Goal: Task Accomplishment & Management: Complete application form

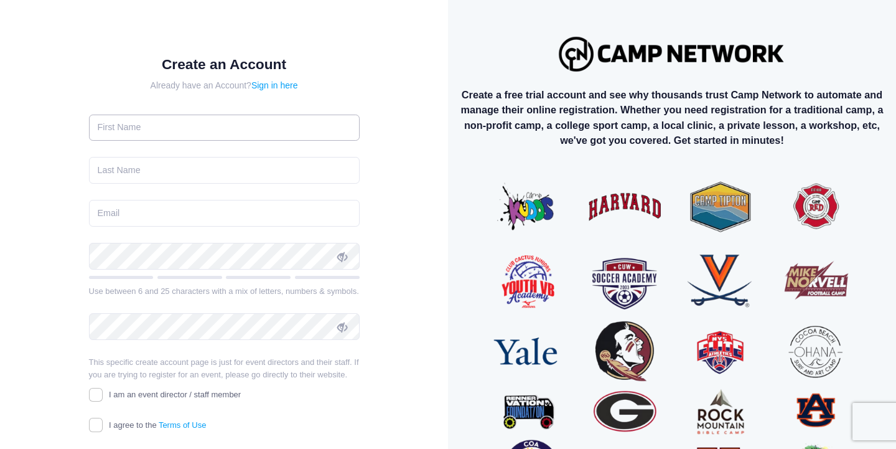
click at [148, 127] on input "text" at bounding box center [224, 127] width 271 height 27
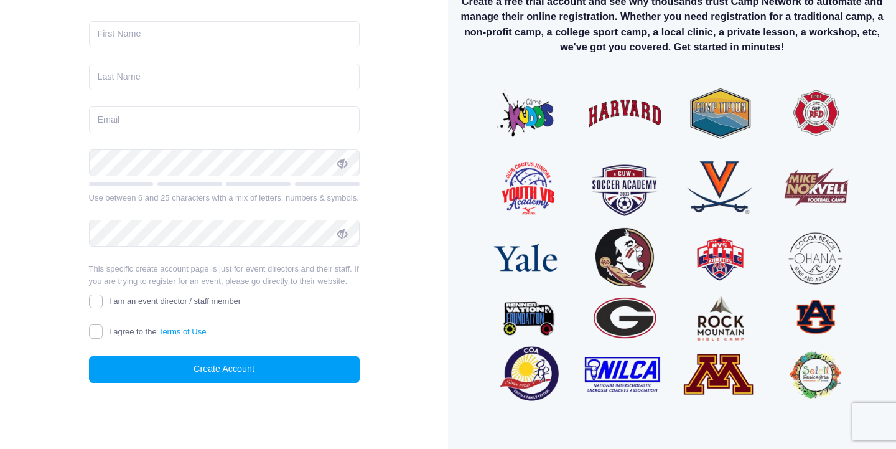
click at [93, 299] on input "I am an event director / staff member" at bounding box center [96, 301] width 14 height 14
checkbox input "true"
click at [101, 331] on input "I agree to the Terms of Use" at bounding box center [96, 331] width 14 height 14
checkbox input "true"
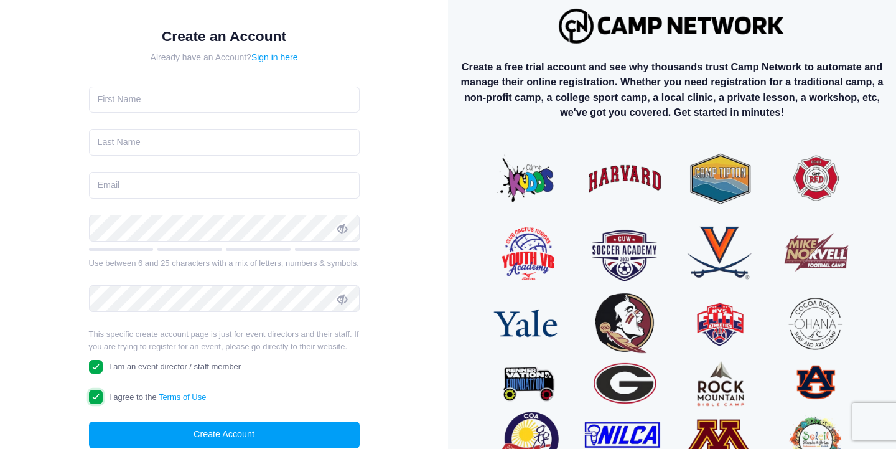
scroll to position [18, 0]
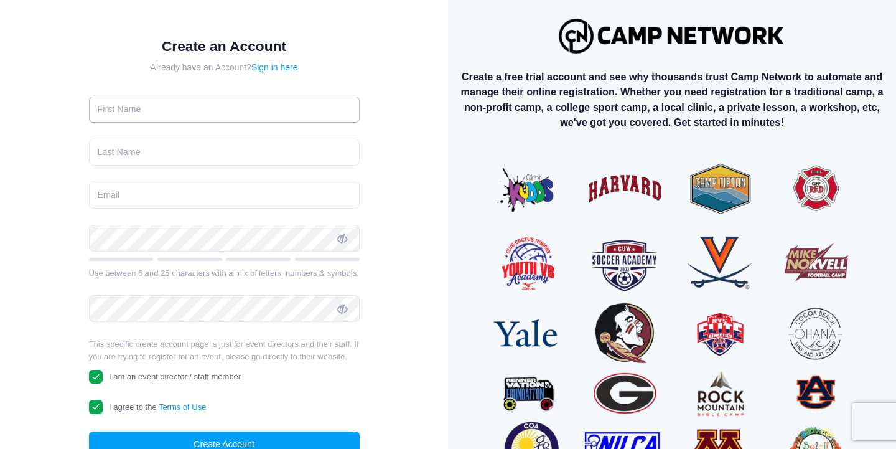
click at [146, 112] on input "text" at bounding box center [224, 109] width 271 height 27
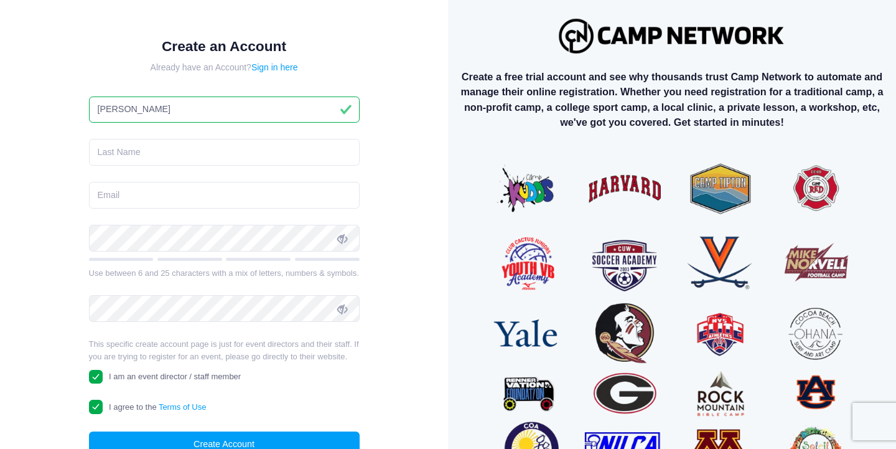
type input "[PERSON_NAME]"
click at [157, 158] on input "text" at bounding box center [224, 152] width 271 height 27
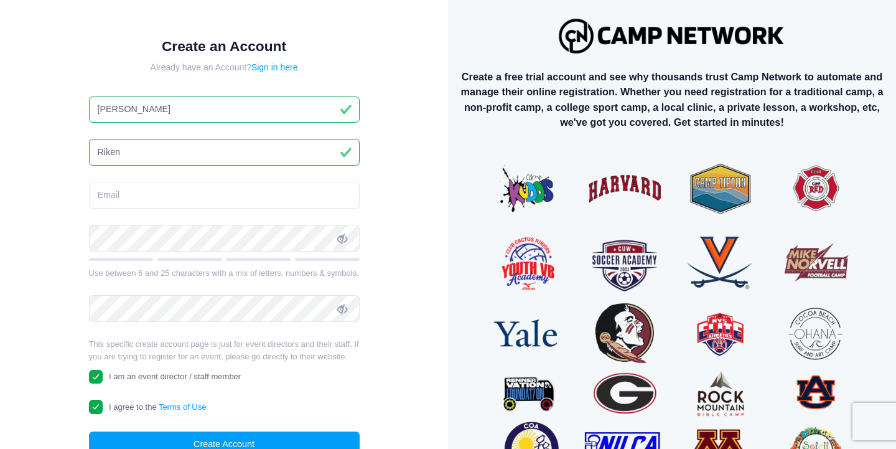
type input "Riken"
click at [172, 192] on input "email" at bounding box center [224, 195] width 271 height 27
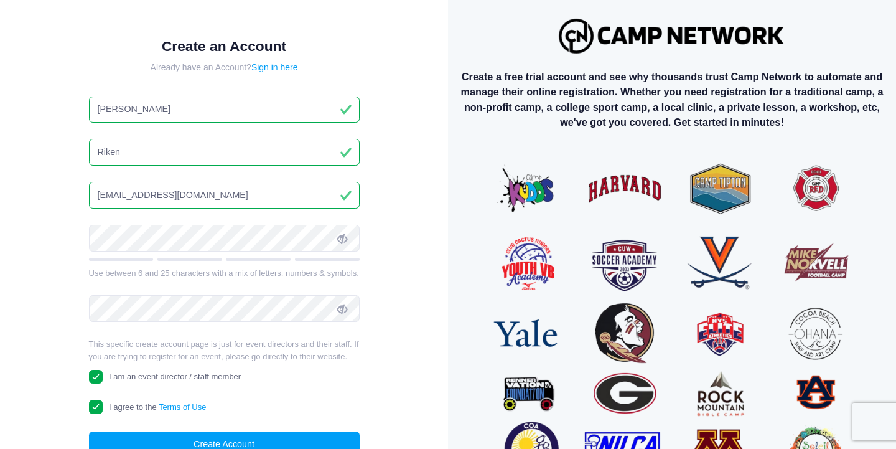
type input "jwill22r@gmail.com"
click at [343, 238] on icon at bounding box center [342, 239] width 10 height 10
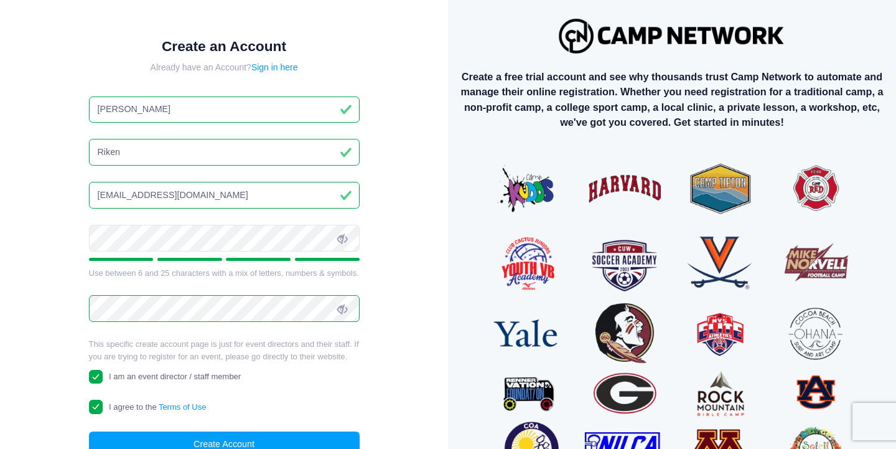
scroll to position [75, 0]
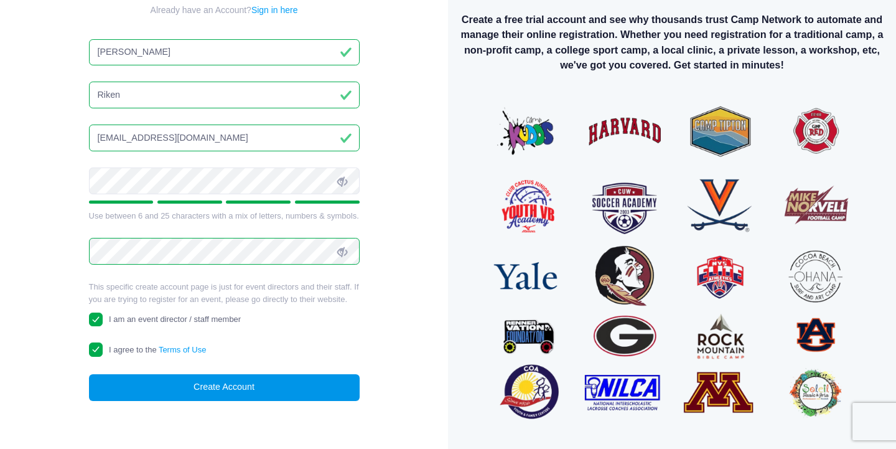
click at [220, 388] on button "Create Account" at bounding box center [224, 387] width 271 height 27
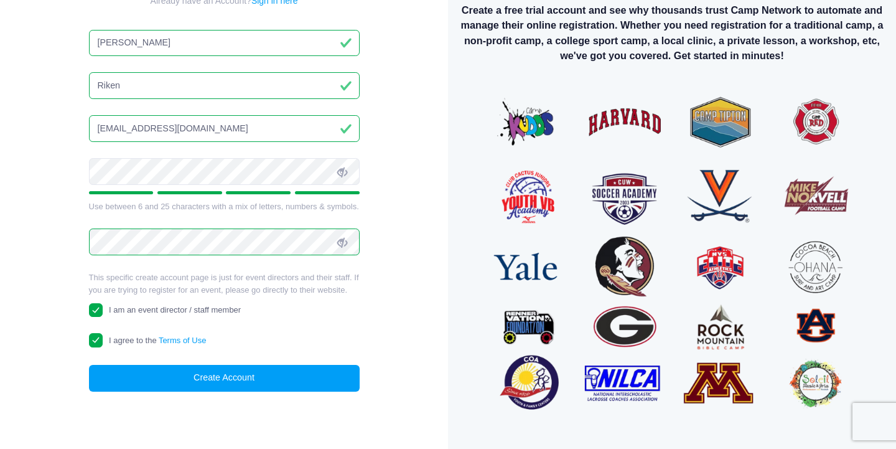
scroll to position [93, 0]
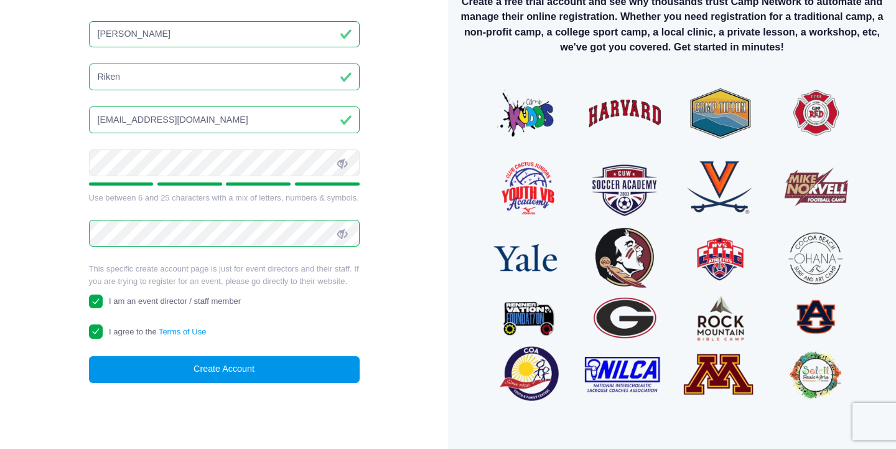
click at [246, 368] on button "Create Account" at bounding box center [224, 369] width 271 height 27
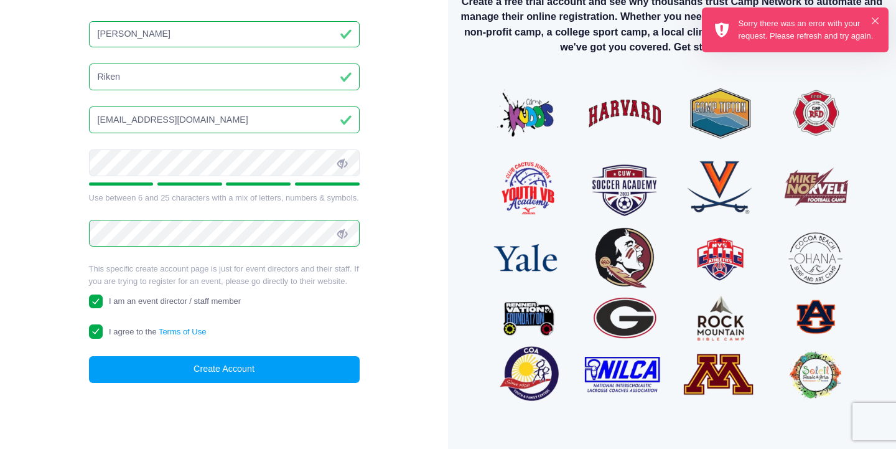
click at [789, 19] on div "Sorry there was an error with your request. Please refresh and try again." at bounding box center [809, 29] width 140 height 24
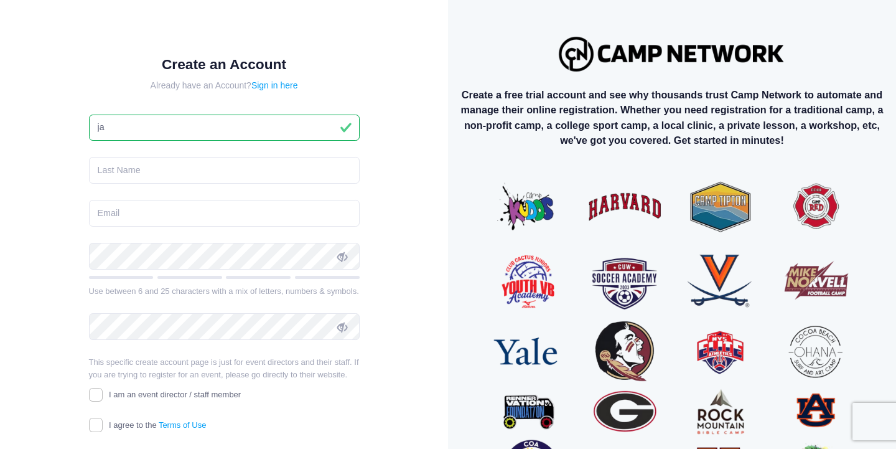
type input "j"
type input "[PERSON_NAME]"
click at [223, 164] on input "text" at bounding box center [224, 170] width 271 height 27
type input "r"
type input "Riken"
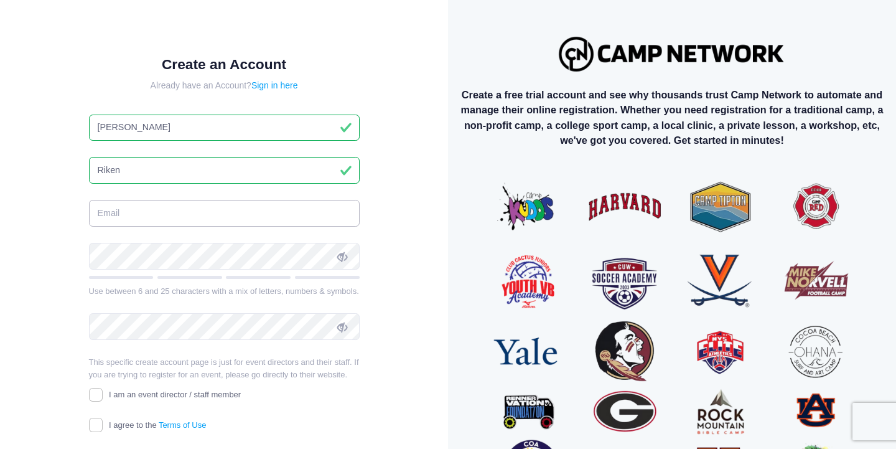
click at [207, 203] on input "email" at bounding box center [224, 213] width 271 height 27
type input "jwill22r@gmail.com"
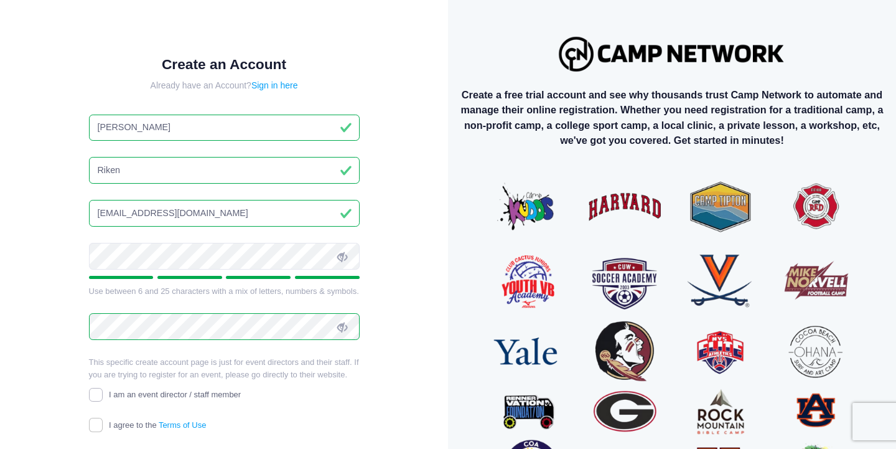
click at [97, 396] on input "I am an event director / staff member" at bounding box center [96, 395] width 14 height 14
checkbox input "true"
click at [97, 420] on input "I agree to the Terms of Use" at bounding box center [96, 424] width 14 height 14
checkbox input "true"
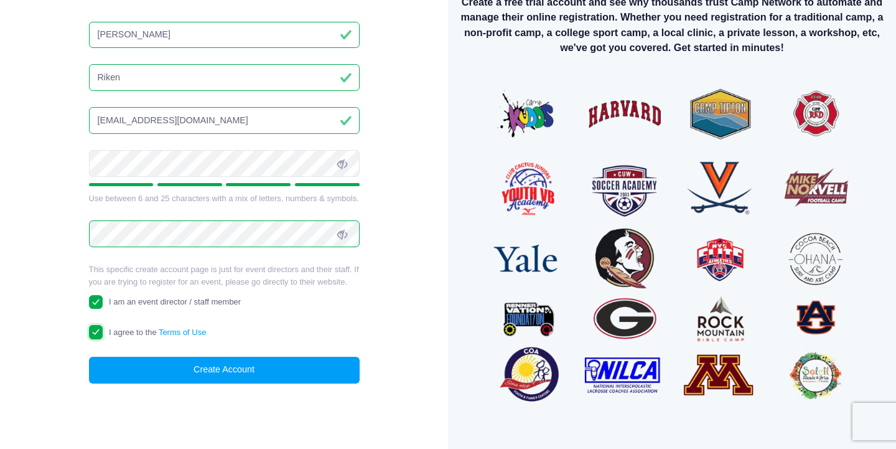
scroll to position [93, 0]
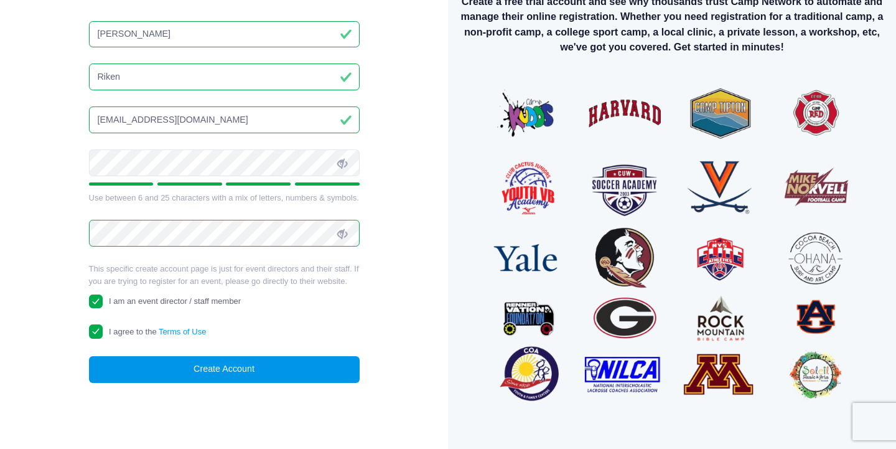
click at [228, 365] on button "Create Account" at bounding box center [224, 369] width 271 height 27
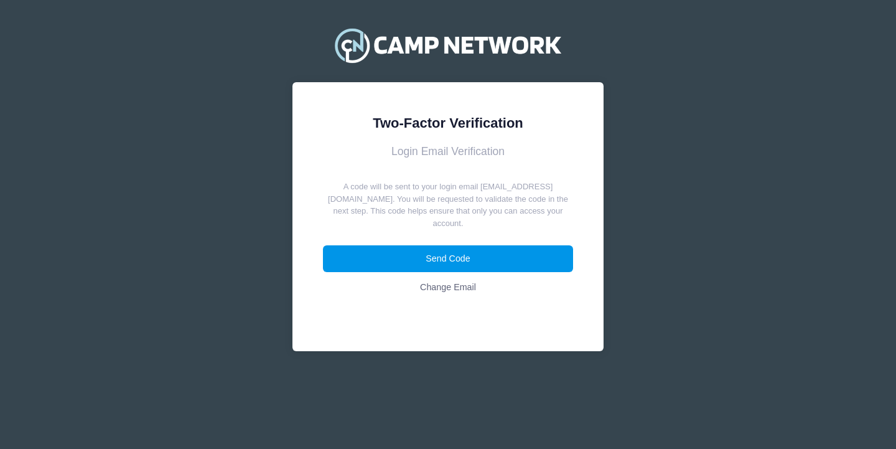
click at [445, 249] on button "Send Code" at bounding box center [448, 258] width 251 height 27
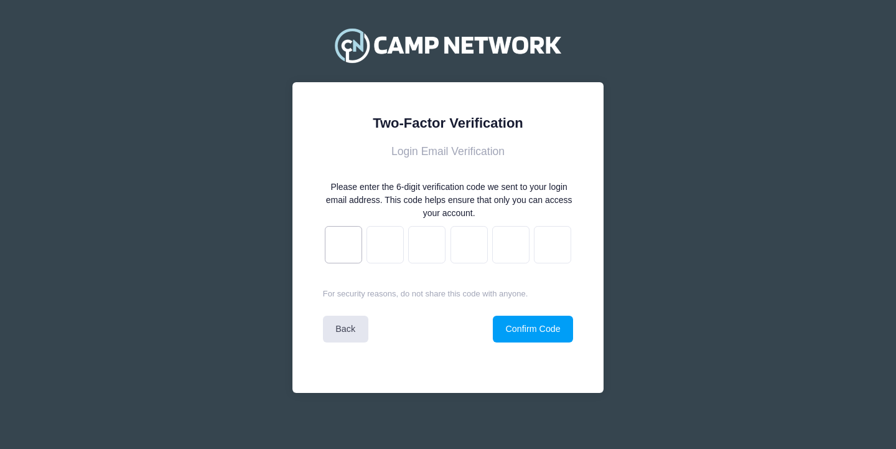
click at [347, 252] on input "text" at bounding box center [343, 244] width 37 height 37
type input "d"
type input "1"
type input "7"
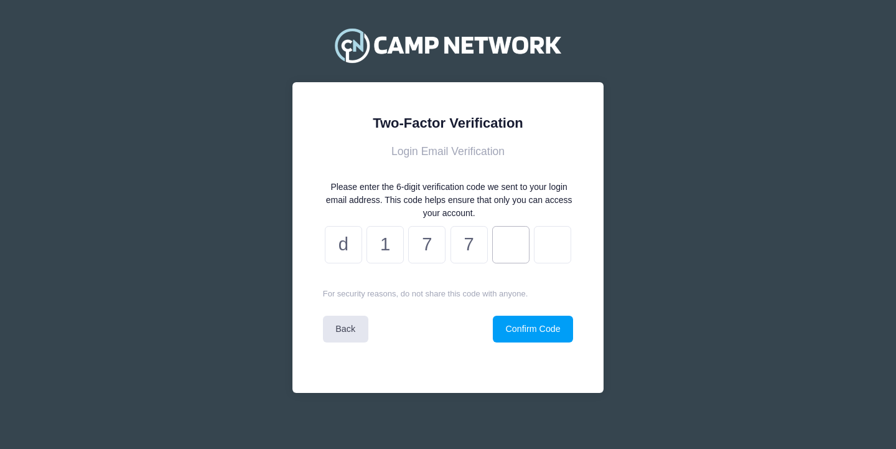
type input "f"
type input "3"
click at [536, 322] on button "Confirm Code" at bounding box center [533, 328] width 80 height 27
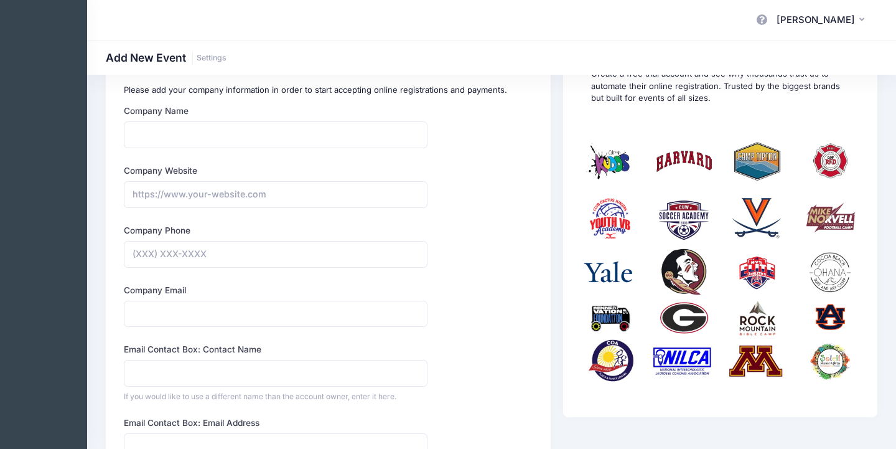
scroll to position [82, 0]
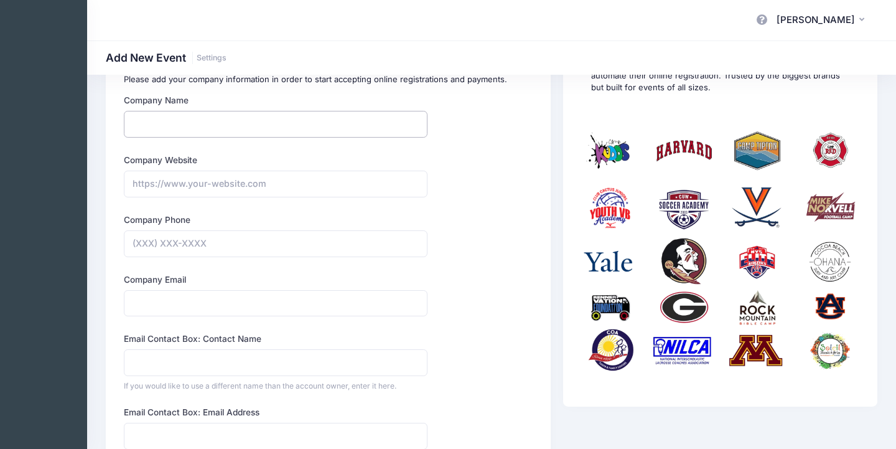
click at [224, 120] on input "Company Name" at bounding box center [276, 124] width 304 height 27
type input "NEVER RESTING"
click at [196, 306] on input "Company Email" at bounding box center [276, 303] width 304 height 27
type input "[EMAIL_ADDRESS][DOMAIN_NAME]"
click at [246, 364] on input "Email Contact Box: Contact Name" at bounding box center [276, 362] width 304 height 27
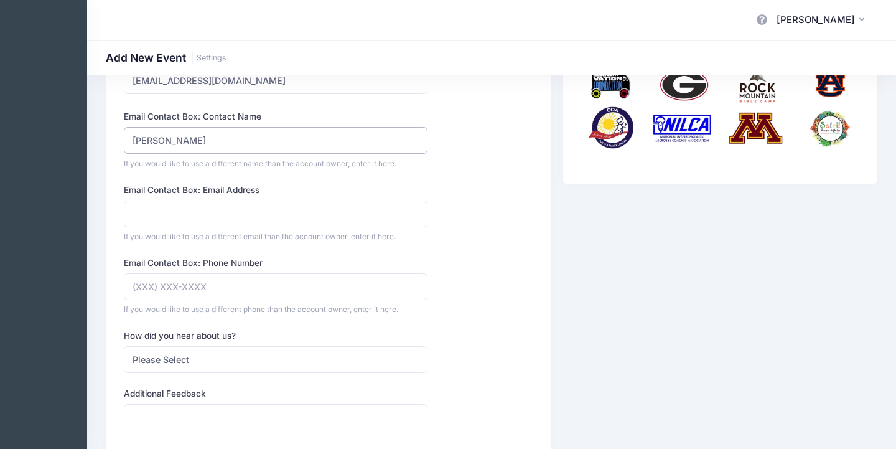
scroll to position [306, 0]
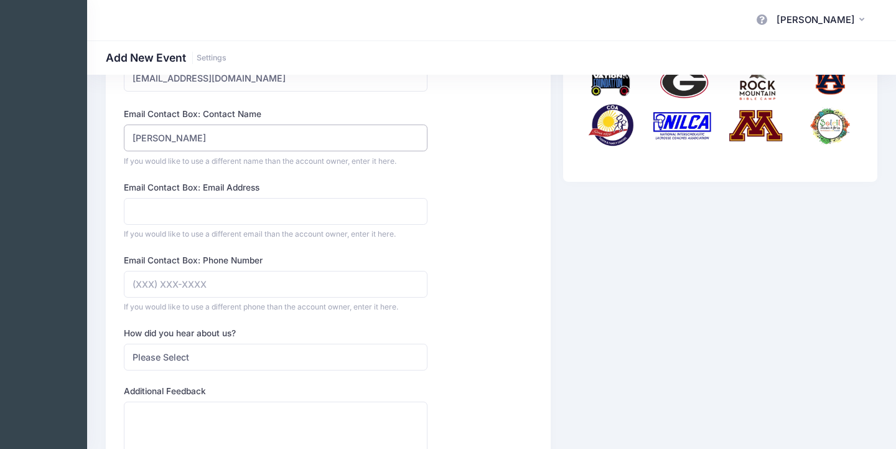
type input "[PERSON_NAME]"
click at [368, 360] on select "Please Select Web Search Customer Referral Other" at bounding box center [276, 356] width 304 height 27
select select "web"
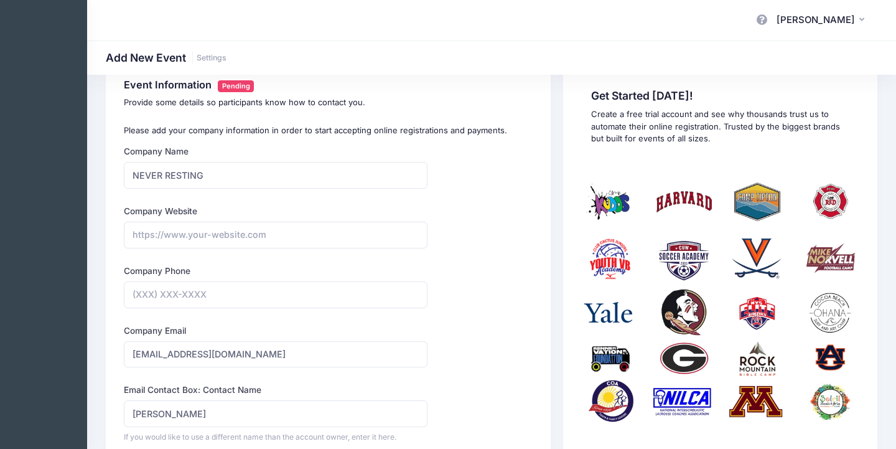
scroll to position [0, 0]
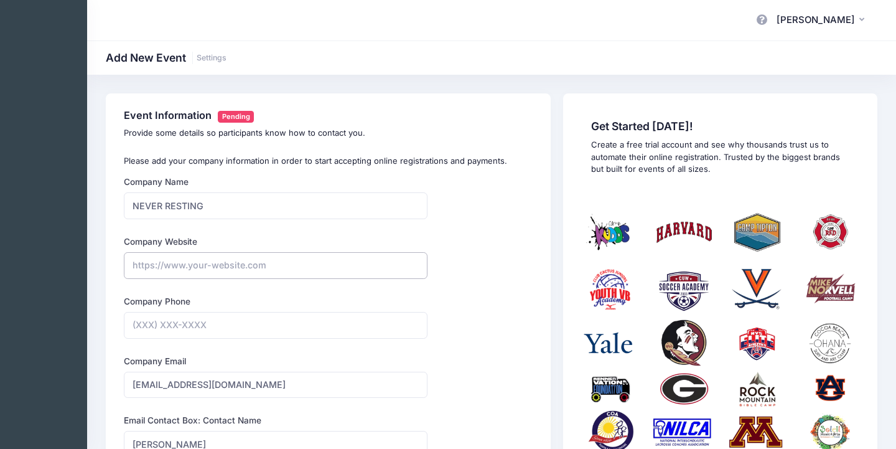
click at [252, 268] on input "Company Website" at bounding box center [276, 265] width 304 height 27
click at [227, 327] on input "Company Phone" at bounding box center [276, 325] width 304 height 27
type input "(336) 73"
